Goal: Task Accomplishment & Management: Manage account settings

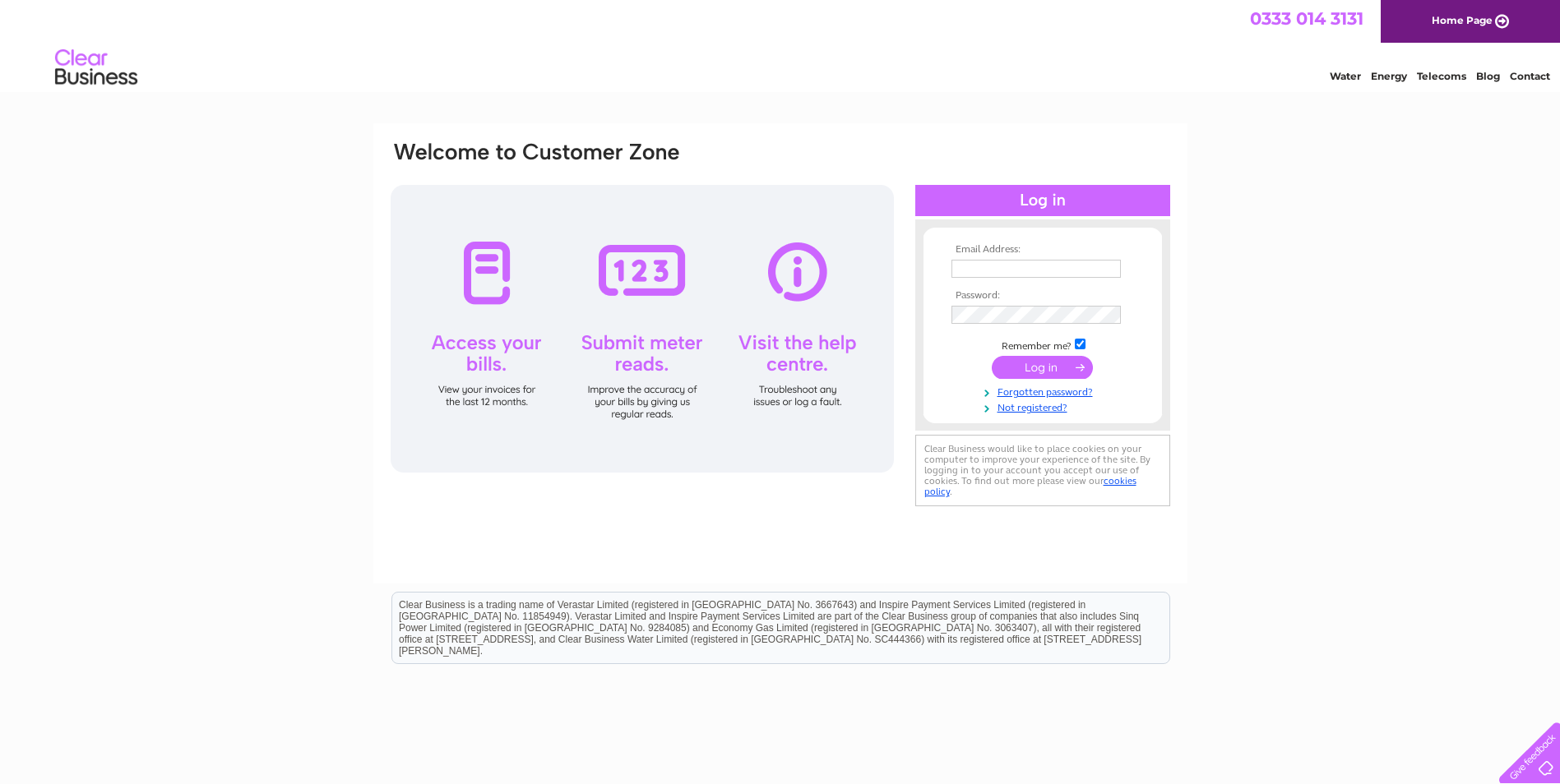
type input "[EMAIL_ADDRESS][DOMAIN_NAME]"
click at [1005, 370] on input "submit" at bounding box center [1042, 367] width 101 height 23
click at [1041, 370] on input "submit" at bounding box center [1042, 367] width 101 height 23
